Goal: Task Accomplishment & Management: Manage account settings

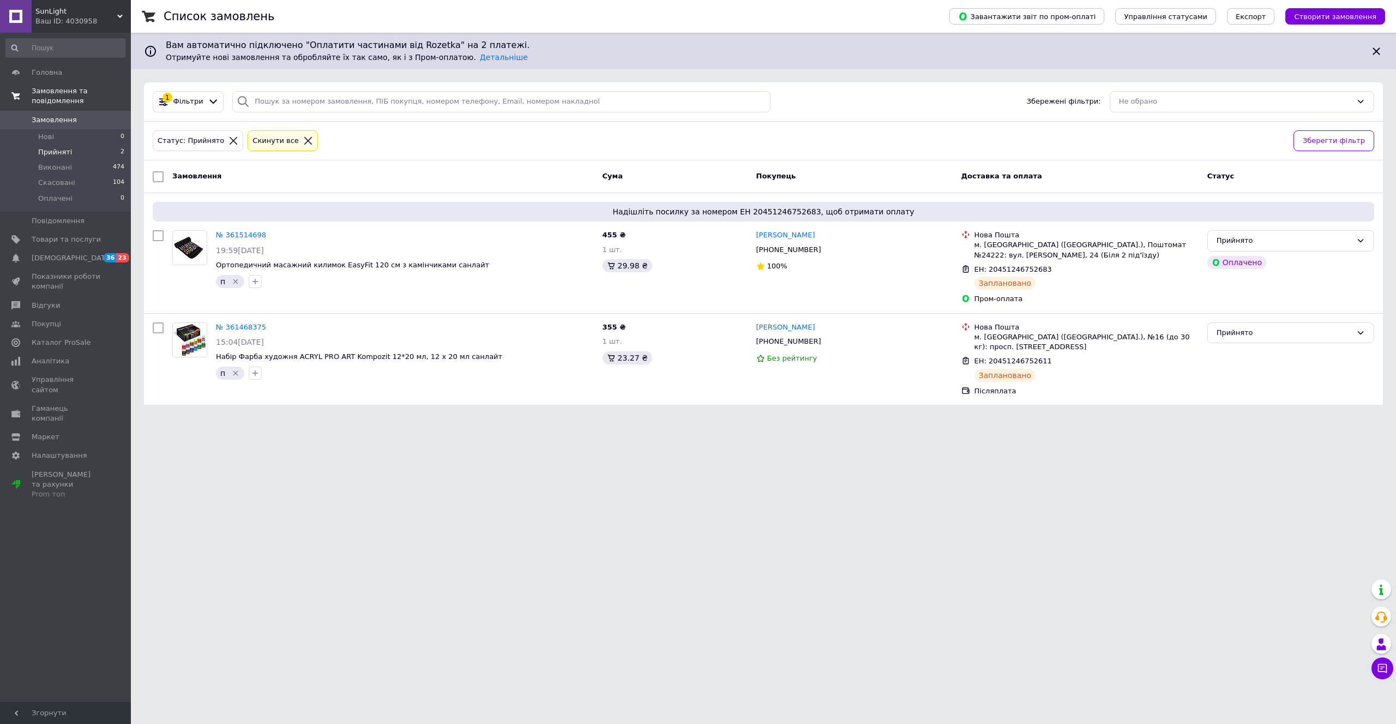
click at [62, 92] on span "Замовлення та повідомлення" at bounding box center [81, 96] width 99 height 20
click at [64, 120] on span "Товари та послуги" at bounding box center [66, 120] width 69 height 10
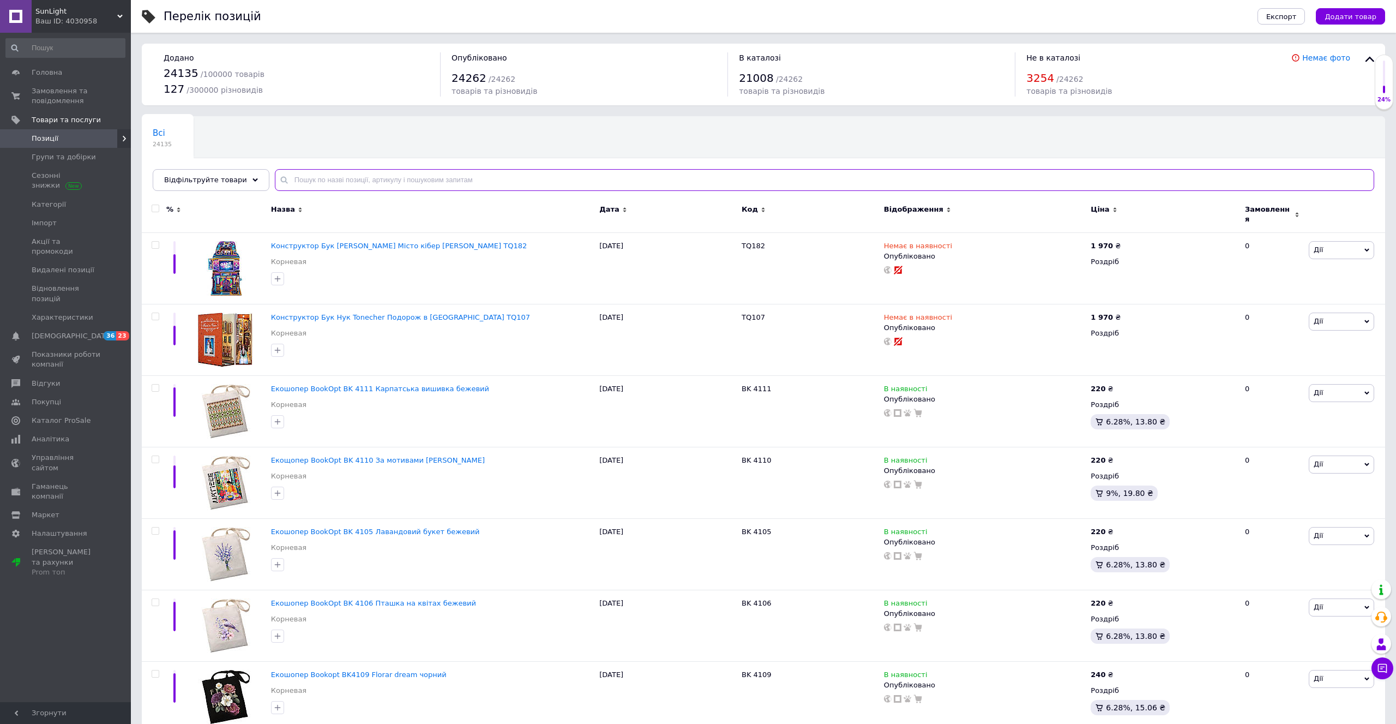
click at [400, 177] on input "text" at bounding box center [824, 180] width 1099 height 22
paste input "101168"
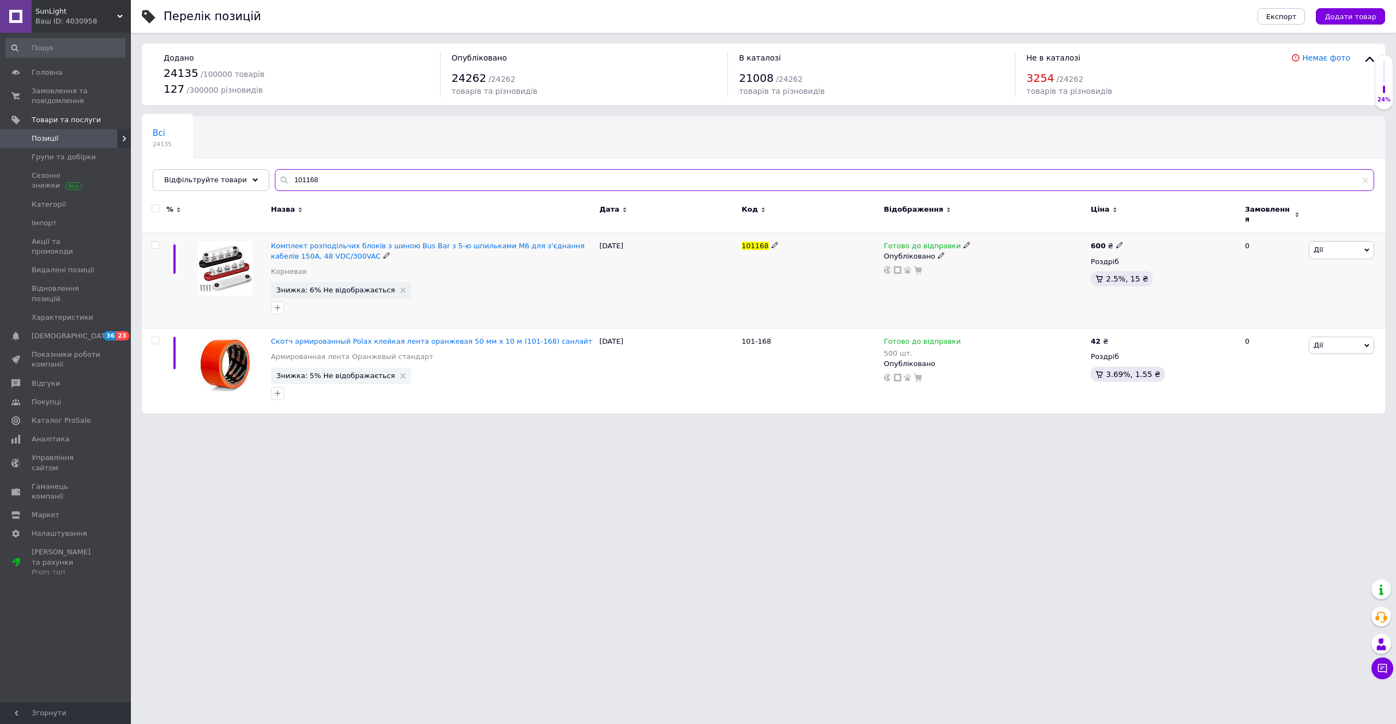
type input "101168"
click at [963, 242] on icon at bounding box center [966, 245] width 7 height 7
click at [985, 272] on li "Немає в наявності" at bounding box center [1023, 279] width 104 height 15
click at [986, 263] on input at bounding box center [1012, 274] width 83 height 22
type input "0"
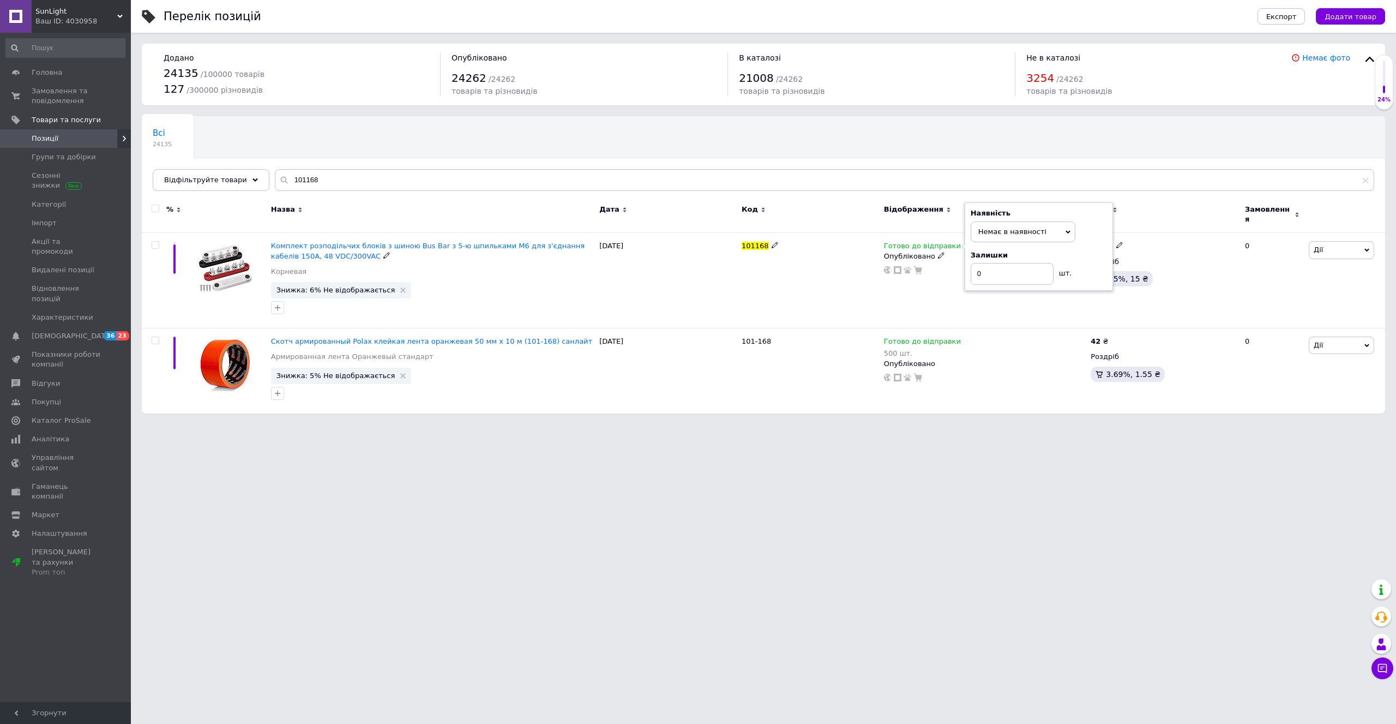
drag, startPoint x: 995, startPoint y: 449, endPoint x: 987, endPoint y: 487, distance: 38.9
click at [995, 424] on html "SunLight Ваш ID: 4030958 Сайт SunLight Кабінет покупця Перевірити стан системи …" at bounding box center [698, 212] width 1396 height 424
click at [46, 99] on span "Замовлення та повідомлення" at bounding box center [66, 96] width 69 height 20
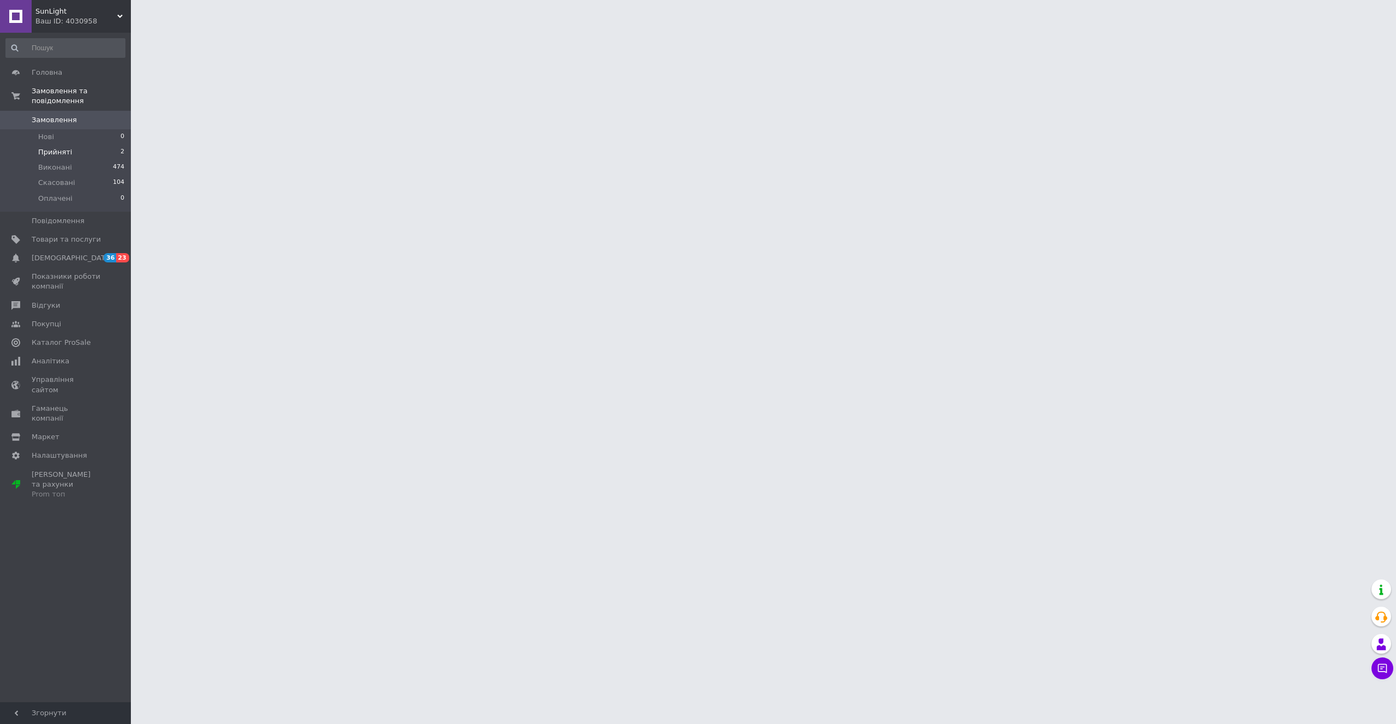
click at [52, 147] on span "Прийняті" at bounding box center [55, 152] width 34 height 10
